Goal: Task Accomplishment & Management: Manage account settings

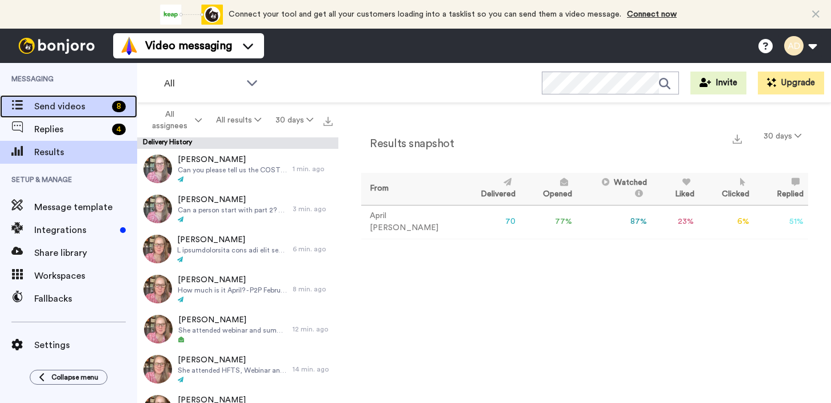
click at [66, 108] on span "Send videos" at bounding box center [70, 107] width 73 height 14
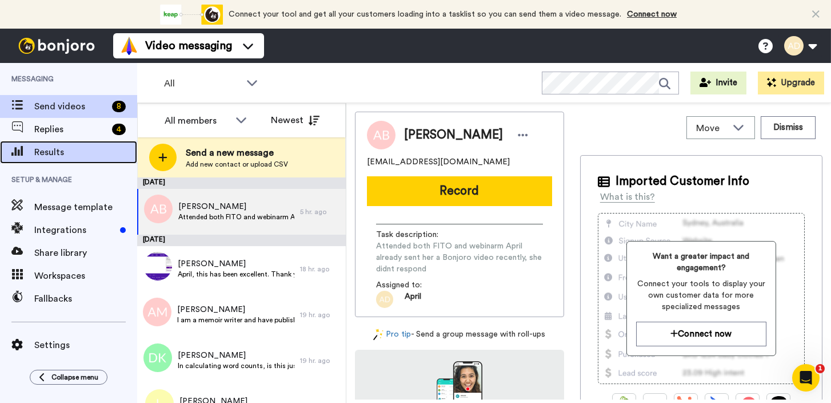
click at [59, 149] on span "Results" at bounding box center [85, 152] width 103 height 14
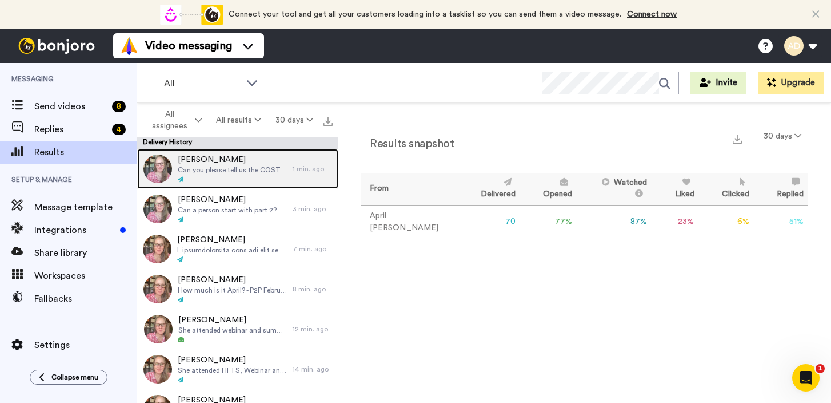
click at [245, 173] on span "Can you please tell us the COST for your program? I looked at your website, but…" at bounding box center [232, 169] width 109 height 9
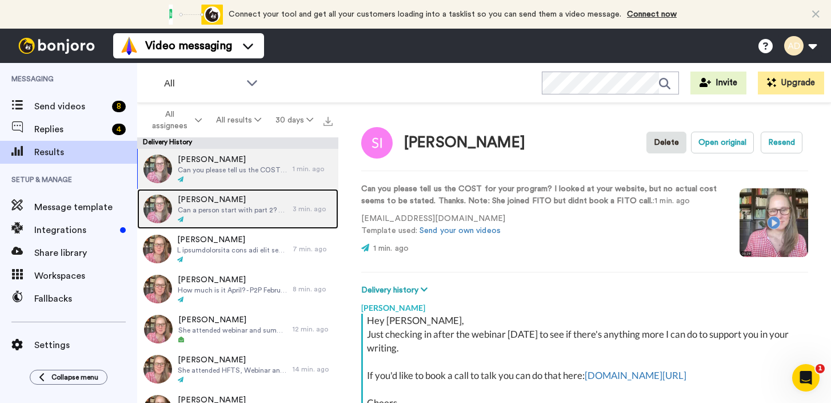
click at [261, 194] on span "[PERSON_NAME]" at bounding box center [232, 199] width 109 height 11
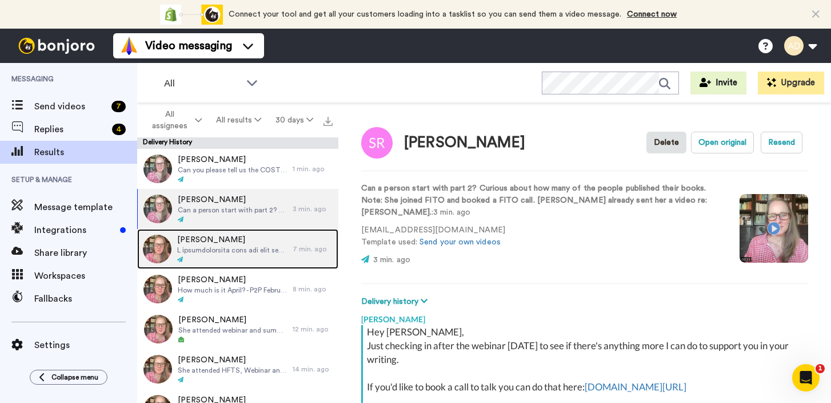
click at [257, 253] on span at bounding box center [232, 249] width 110 height 9
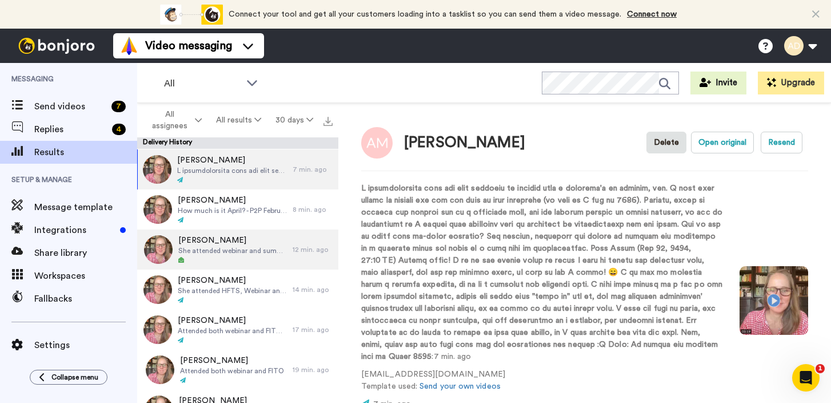
scroll to position [85, 0]
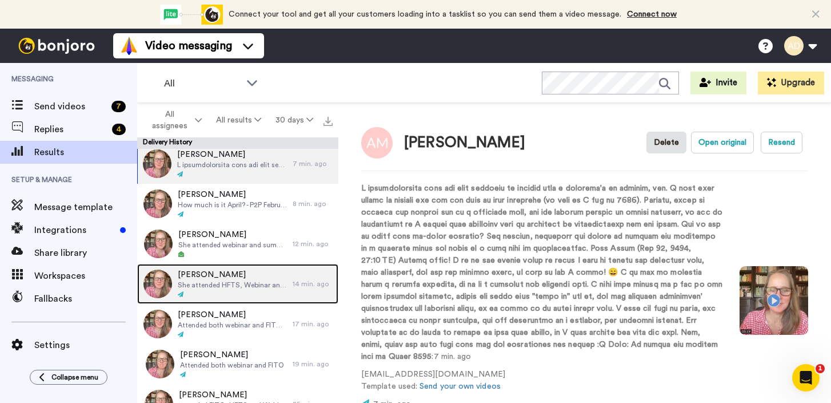
click at [246, 276] on span "[PERSON_NAME]" at bounding box center [232, 274] width 109 height 11
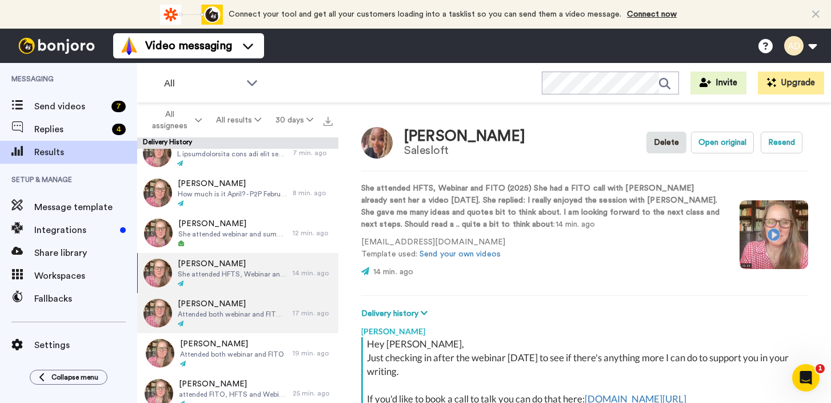
scroll to position [106, 0]
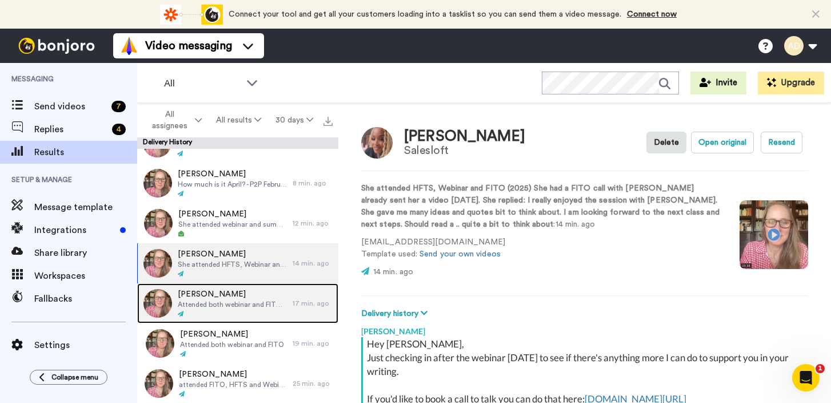
click at [244, 303] on span "Attended both webinar and FITO, [PERSON_NAME] already sent her a video [DATE] S…" at bounding box center [232, 304] width 109 height 9
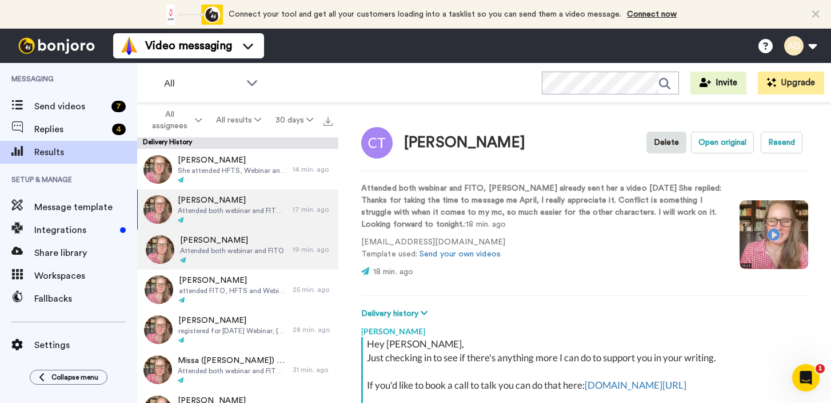
scroll to position [200, 0]
click at [258, 254] on div "[PERSON_NAME] Attended both webinar and FITO" at bounding box center [232, 249] width 104 height 30
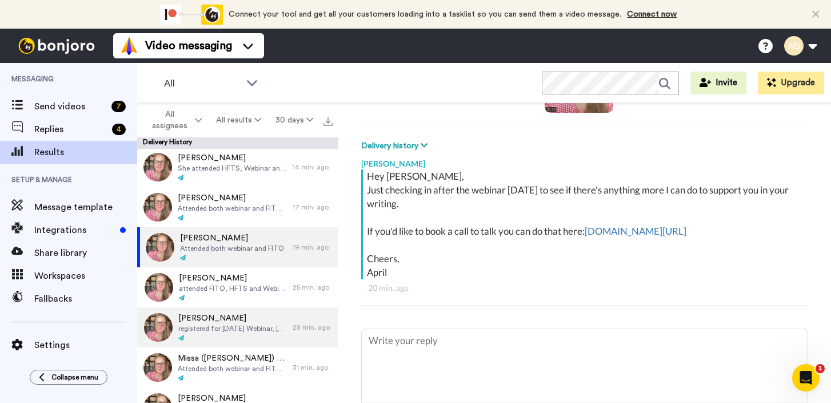
scroll to position [214, 0]
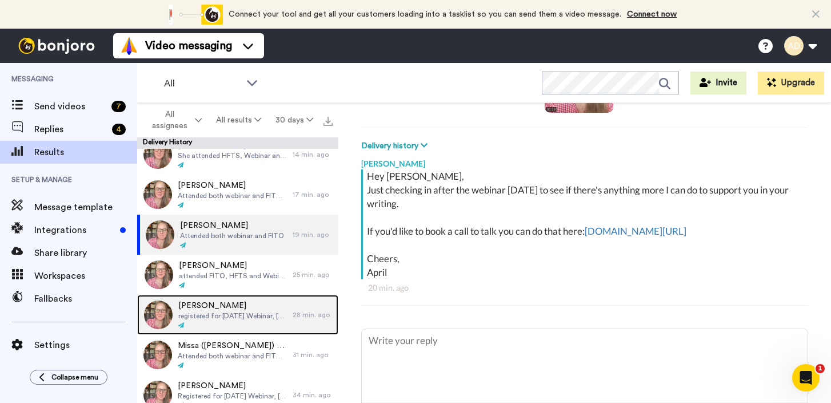
click at [233, 315] on span "registered for [DATE] Webinar, [DATE] Webinar, [DATE] Webinar and the recent we…" at bounding box center [232, 315] width 109 height 9
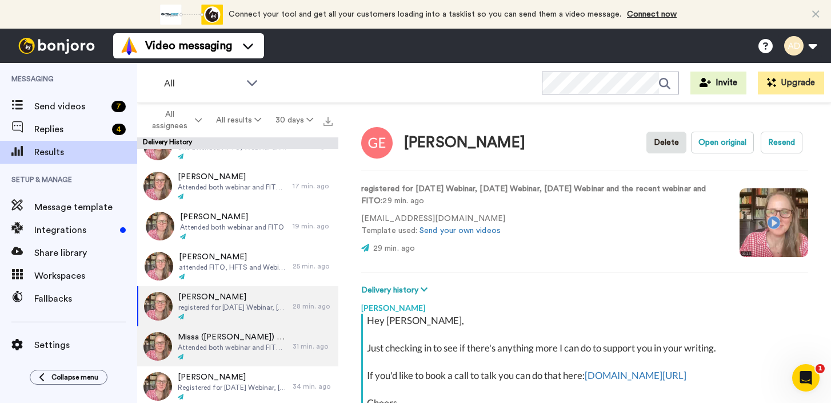
scroll to position [229, 0]
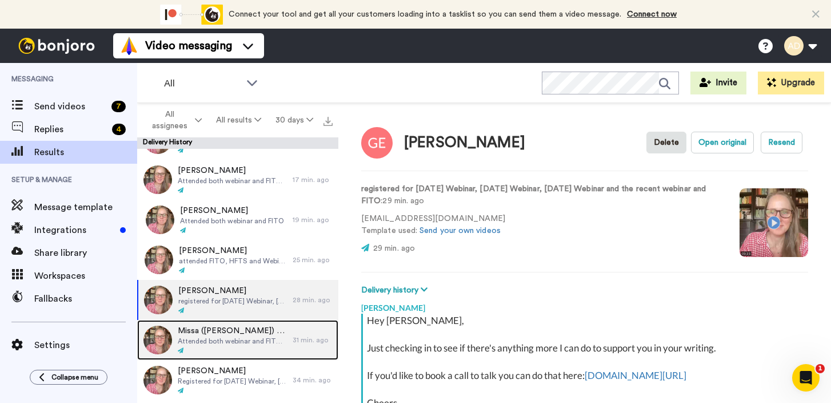
click at [252, 347] on div at bounding box center [232, 351] width 109 height 8
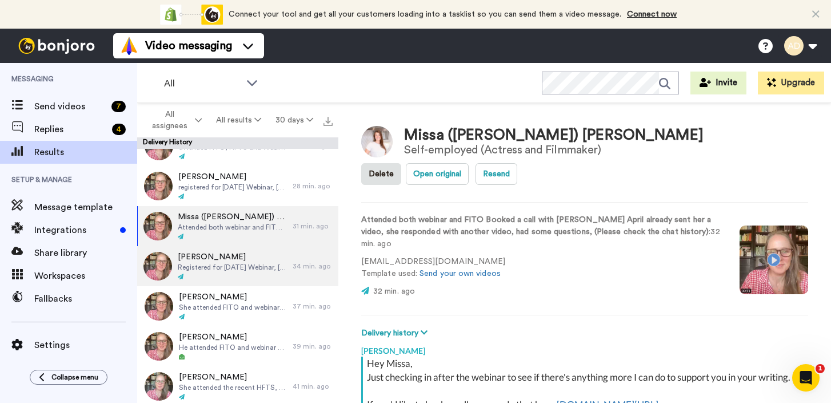
scroll to position [370, 0]
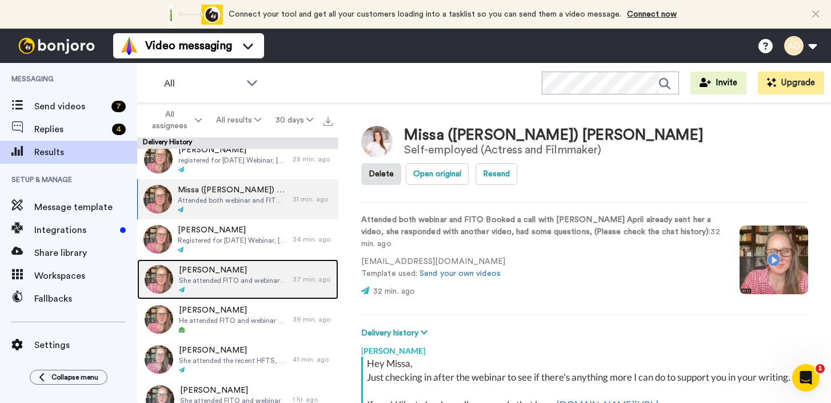
click at [257, 282] on span "She attended FITO and webinar She had a FITO call with April" at bounding box center [233, 280] width 108 height 9
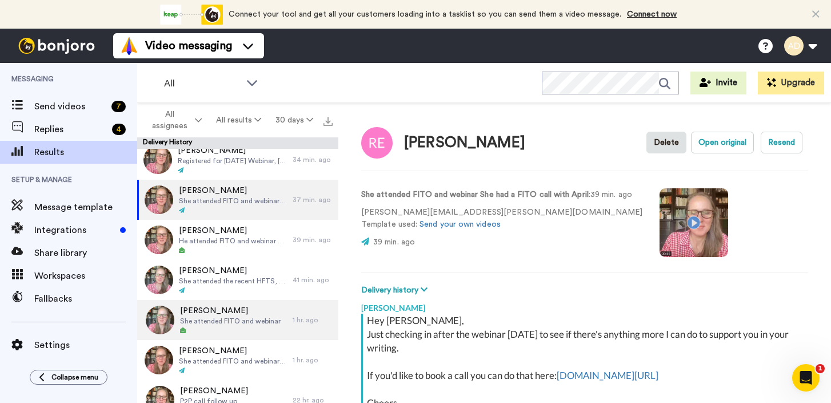
scroll to position [452, 0]
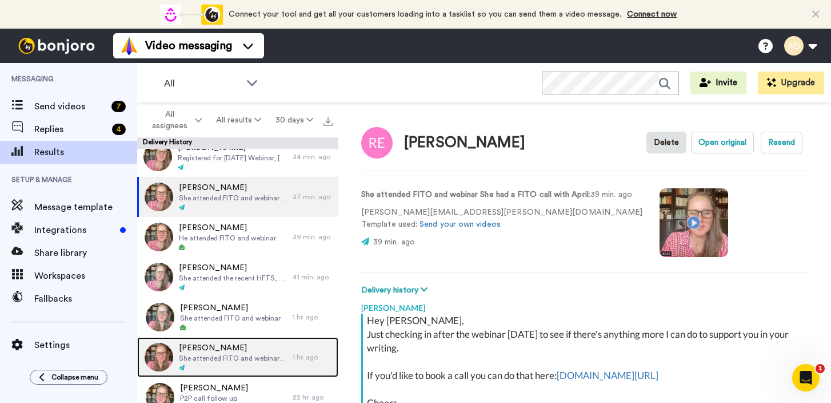
click at [268, 352] on span "[PERSON_NAME]" at bounding box center [233, 347] width 108 height 11
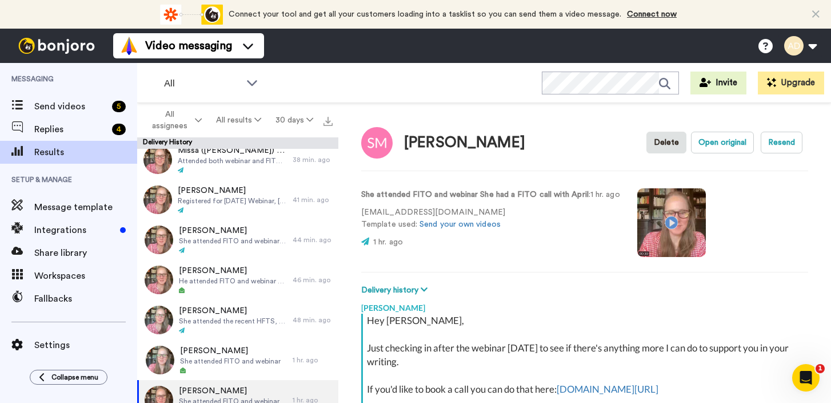
scroll to position [650, 0]
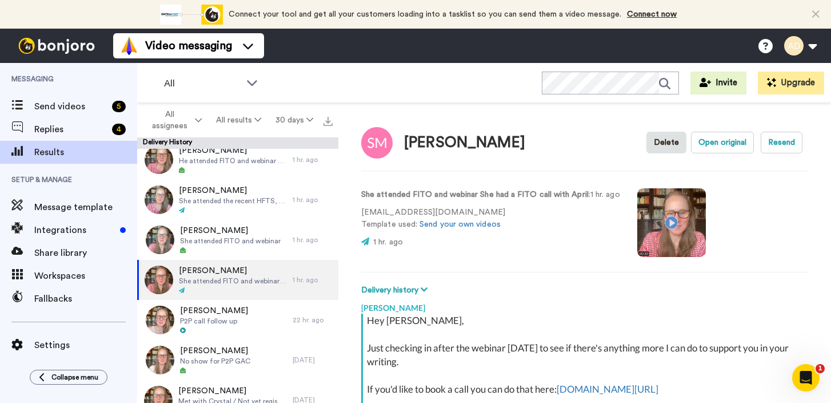
type textarea "x"
